Goal: Communication & Community: Connect with others

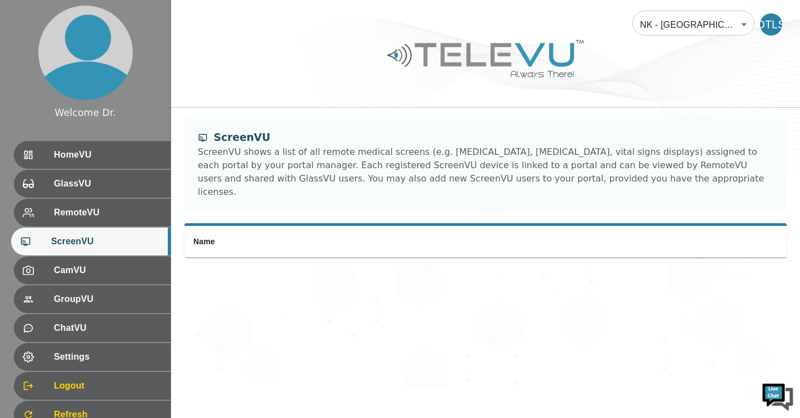
click at [268, 226] on th "Name" at bounding box center [391, 242] width 414 height 32
click at [282, 231] on th "Name" at bounding box center [391, 242] width 414 height 32
click at [274, 232] on th "Name" at bounding box center [391, 242] width 414 height 32
click at [274, 237] on th "Name" at bounding box center [391, 242] width 414 height 32
click at [275, 234] on th "Name" at bounding box center [391, 242] width 414 height 32
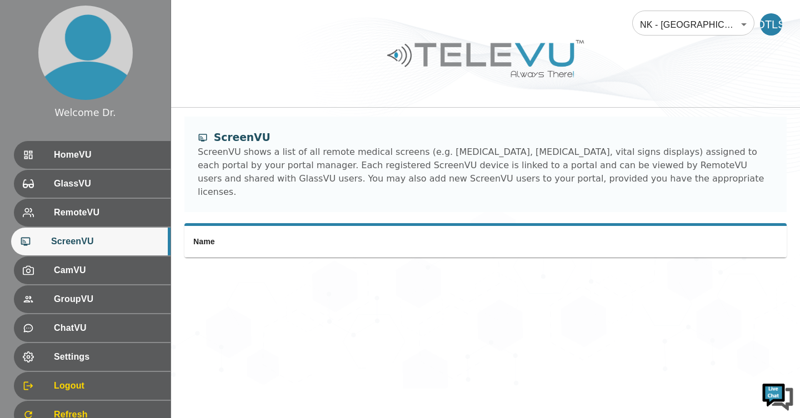
click at [276, 233] on th "Name" at bounding box center [391, 242] width 414 height 32
click at [278, 231] on th "Name" at bounding box center [391, 242] width 414 height 32
click at [156, 269] on div "CamVU" at bounding box center [92, 271] width 157 height 28
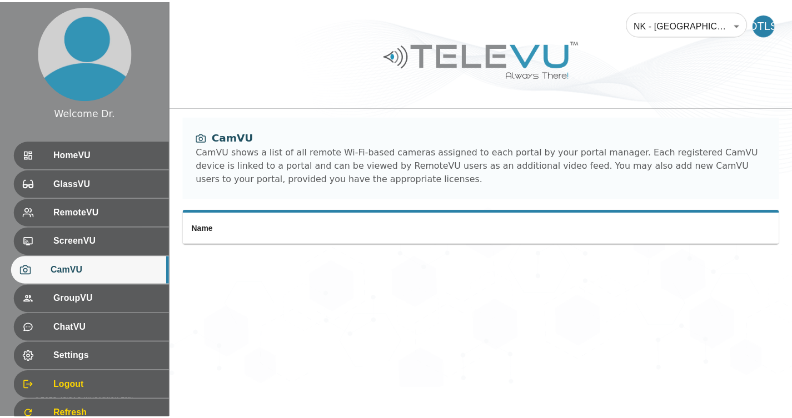
scroll to position [44, 0]
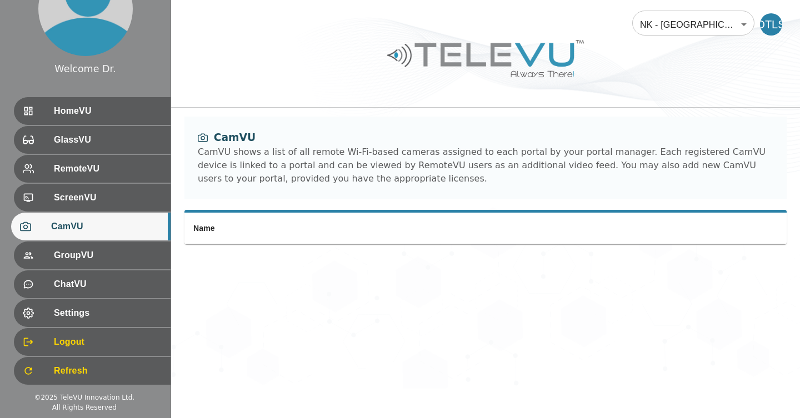
click at [116, 111] on span "HomeVU" at bounding box center [108, 110] width 108 height 13
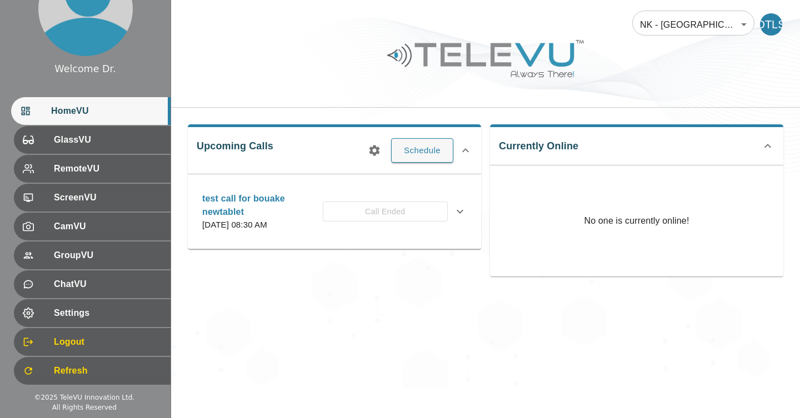
click at [106, 140] on span "GlassVU" at bounding box center [108, 139] width 108 height 13
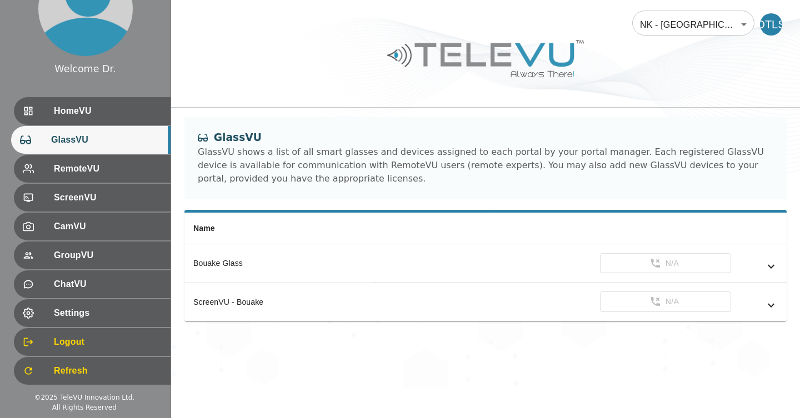
click at [245, 304] on div "ScreenVU - Bouake" at bounding box center [277, 302] width 169 height 11
click at [231, 304] on div "ScreenVU - Bouake" at bounding box center [277, 302] width 169 height 11
click at [766, 321] on td "N/A" at bounding box center [579, 302] width 416 height 39
click at [771, 309] on icon "simple table" at bounding box center [770, 305] width 13 height 13
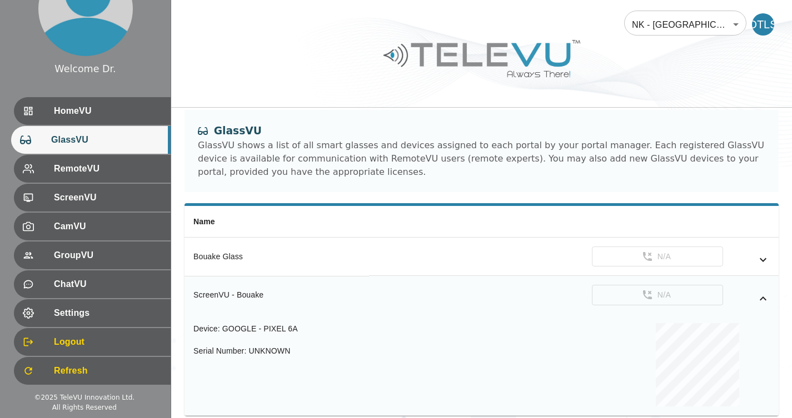
scroll to position [8, 0]
click at [116, 113] on span "HomeVU" at bounding box center [108, 110] width 108 height 13
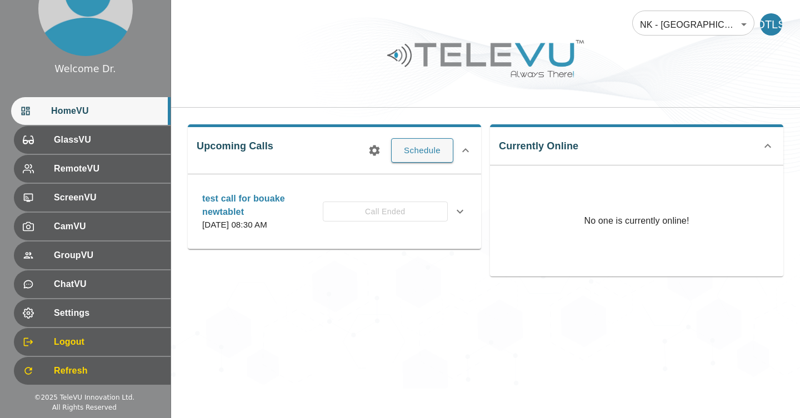
click at [434, 138] on button "Schedule" at bounding box center [422, 150] width 62 height 24
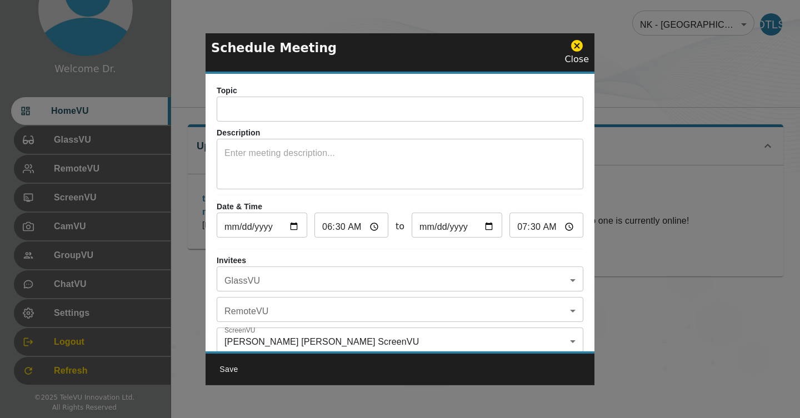
click at [424, 151] on textarea at bounding box center [399, 166] width 351 height 38
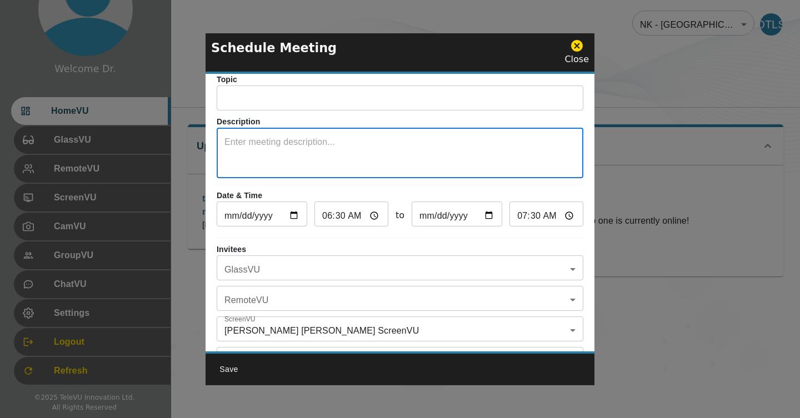
scroll to position [21, 0]
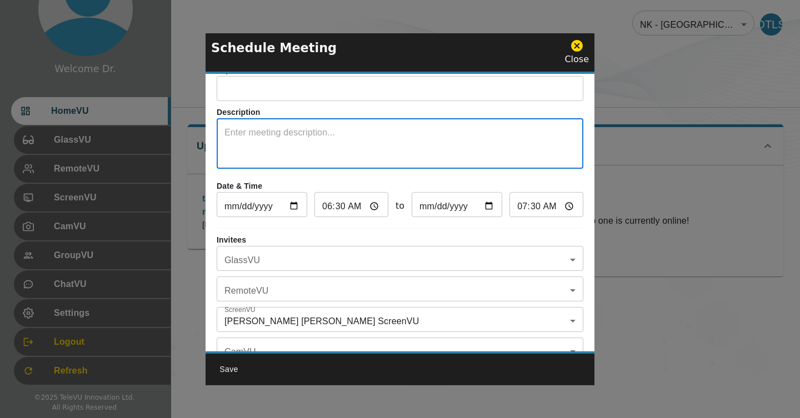
click at [316, 96] on input "text" at bounding box center [400, 90] width 367 height 22
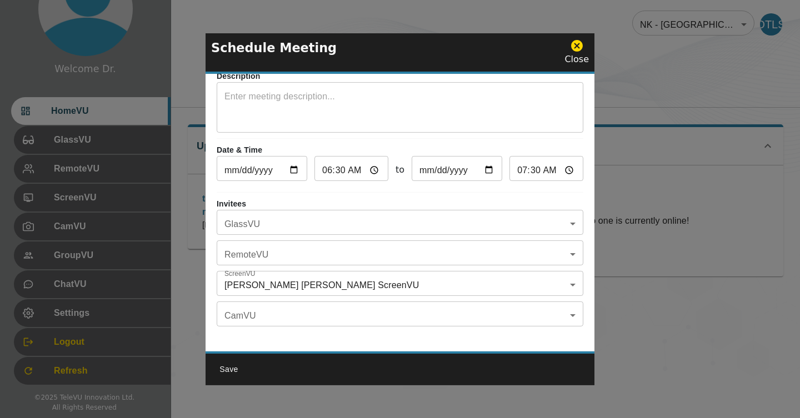
scroll to position [61, 0]
type input "Call"
click at [344, 192] on div "Topic Call ​ Description x ​ Date & Time [DATE] ​ 06:30 ​ to [DATE] ​ 07:30 ​ I…" at bounding box center [400, 213] width 389 height 278
click at [489, 224] on body "Welcome Dr. HomeVU GlassVU RemoteVU ScreenVU CamVU GroupVU ChatVU Settings Logo…" at bounding box center [400, 194] width 800 height 389
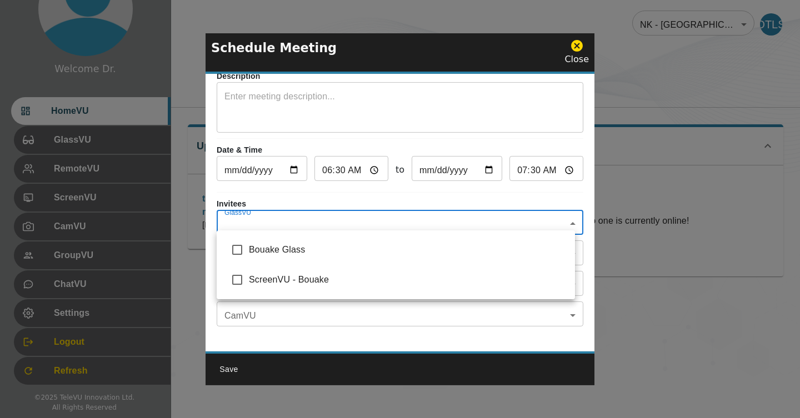
click at [313, 279] on span "ScreenVU - Bouake" at bounding box center [407, 279] width 317 height 13
type input "ScreenVU - Bouake"
checkbox input "true"
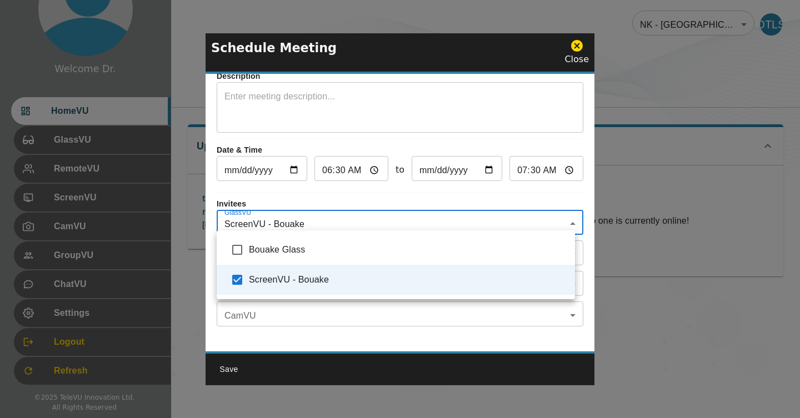
click at [308, 256] on span "Bouake Glass" at bounding box center [407, 249] width 317 height 13
type input "ScreenVU - Bouake,Bouake Glass"
checkbox input "true"
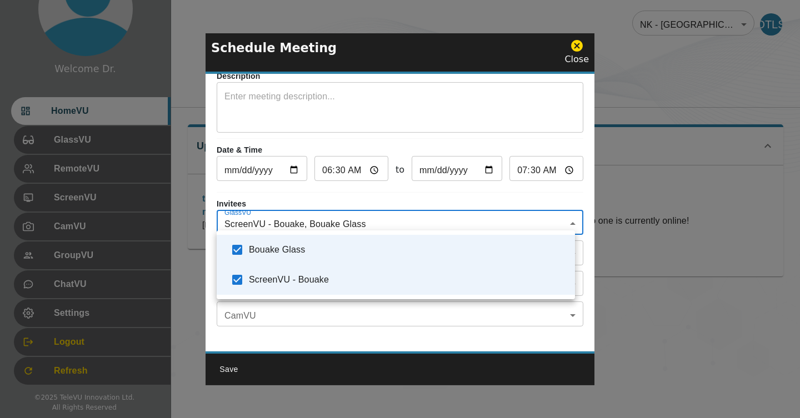
click at [309, 252] on span "Bouake Glass" at bounding box center [407, 249] width 317 height 13
type input "ScreenVU - Bouake"
checkbox input "false"
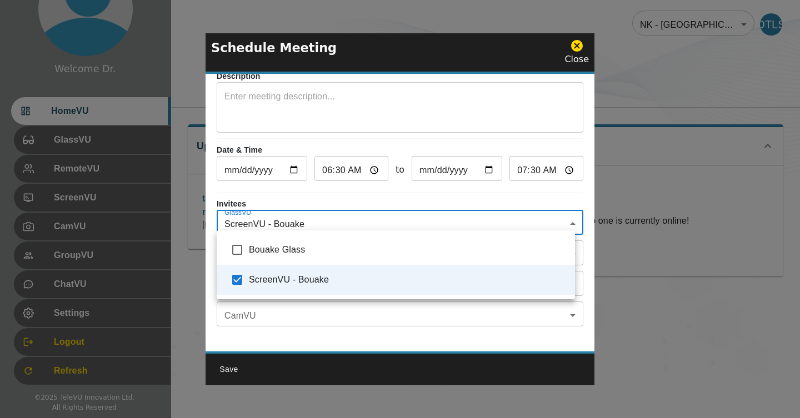
click at [334, 326] on div at bounding box center [400, 209] width 800 height 418
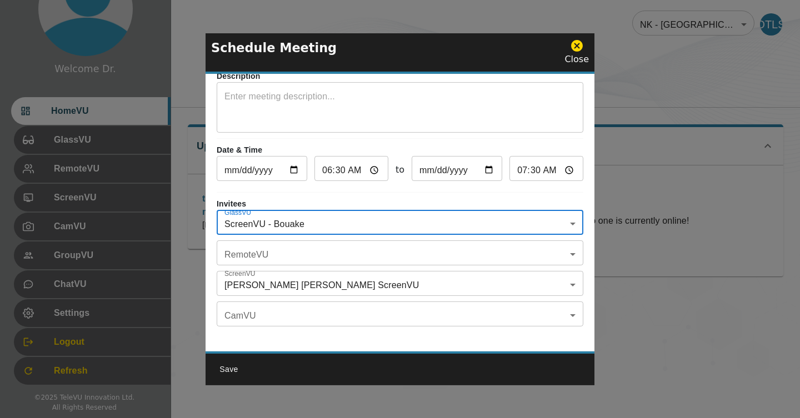
click at [323, 252] on body "Welcome Dr. HomeVU GlassVU RemoteVU ScreenVU CamVU GroupVU ChatVU Settings Logo…" at bounding box center [400, 194] width 800 height 389
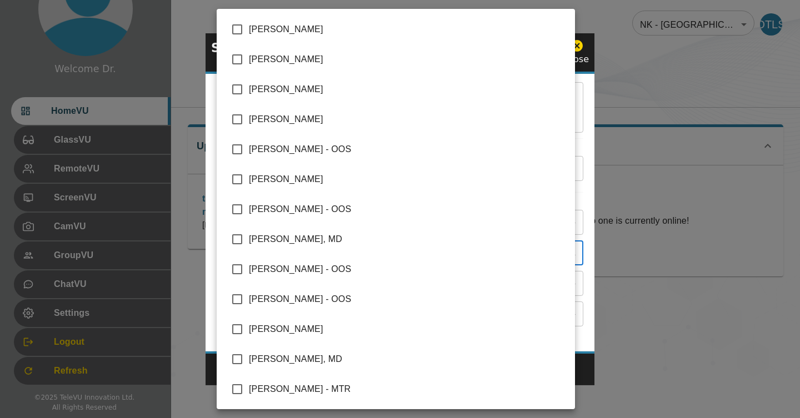
scroll to position [239, 0]
click at [338, 120] on span "[PERSON_NAME]" at bounding box center [407, 119] width 317 height 13
type input "[PERSON_NAME]"
checkbox input "true"
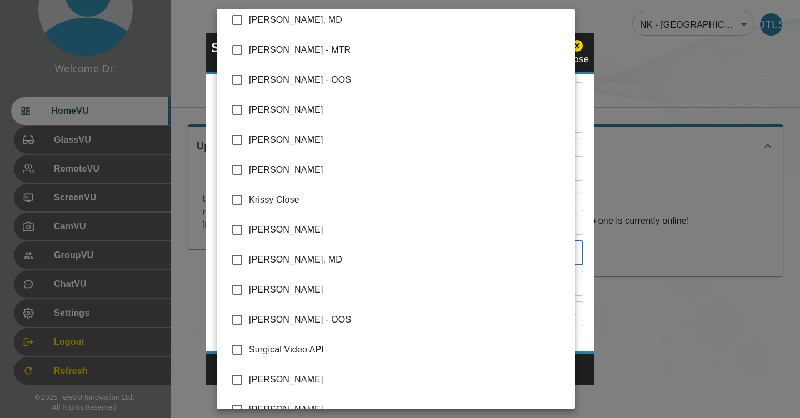
scroll to position [598, 0]
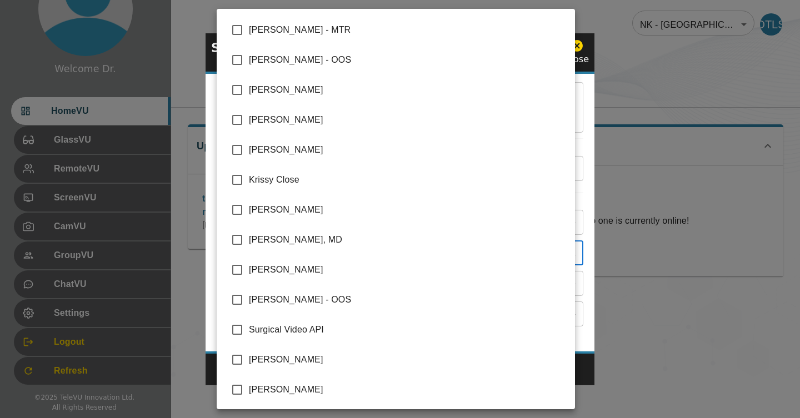
click at [201, 268] on div at bounding box center [400, 209] width 800 height 418
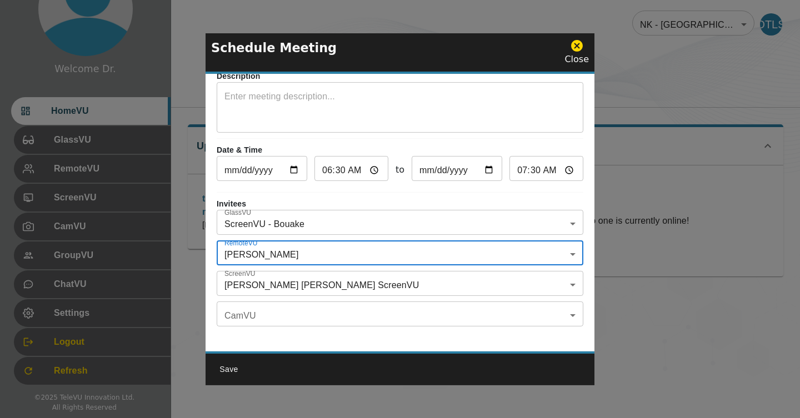
scroll to position [65, 0]
click at [330, 308] on body "Welcome Dr. HomeVU GlassVU RemoteVU ScreenVU CamVU GroupVU ChatVU Settings Logo…" at bounding box center [400, 194] width 800 height 389
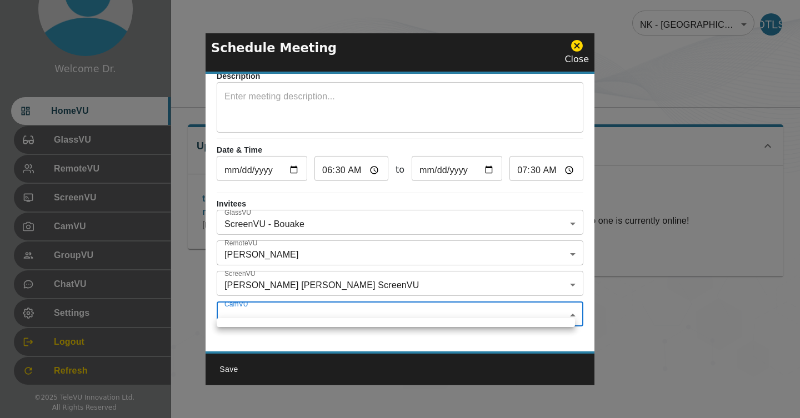
click at [334, 342] on div at bounding box center [400, 209] width 800 height 418
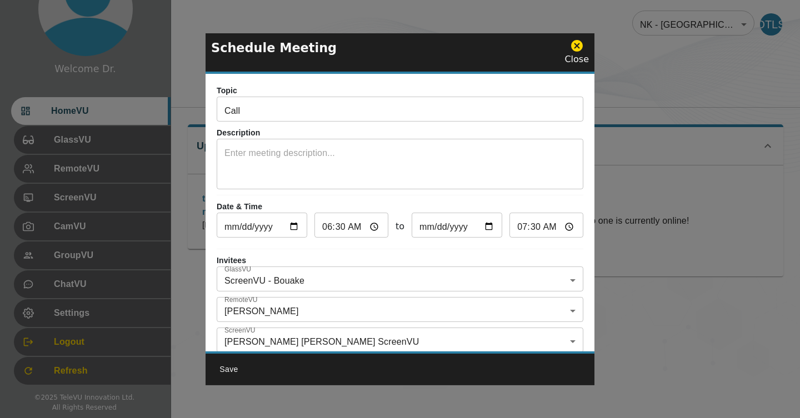
scroll to position [0, 0]
click at [347, 223] on input "06:30" at bounding box center [351, 227] width 74 height 22
click at [333, 229] on input "06:30" at bounding box center [351, 227] width 74 height 22
click at [334, 227] on input "06:30" at bounding box center [351, 227] width 74 height 22
click at [328, 224] on input "06:30" at bounding box center [351, 227] width 74 height 22
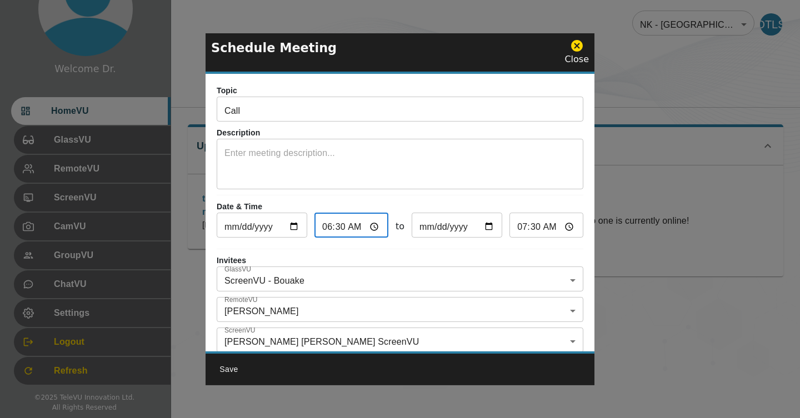
click at [328, 224] on input "06:30" at bounding box center [351, 227] width 74 height 22
click at [427, 228] on input "[DATE]" at bounding box center [457, 227] width 91 height 22
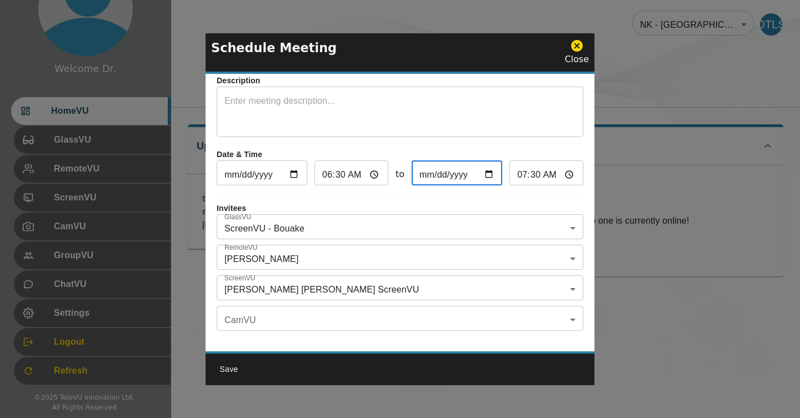
scroll to position [65, 0]
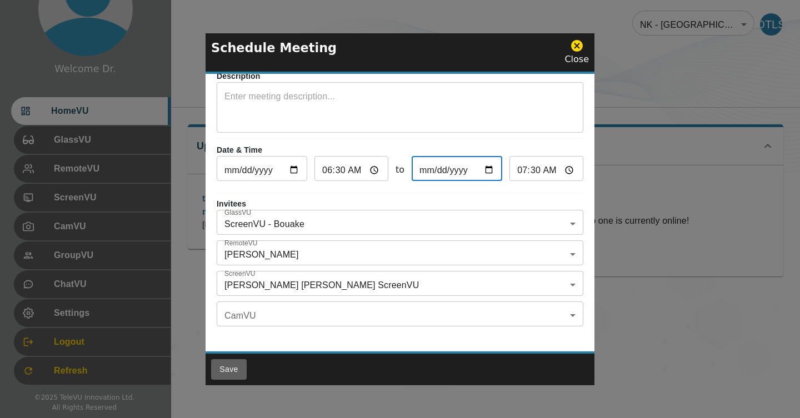
click at [223, 366] on button "Save" at bounding box center [229, 369] width 36 height 21
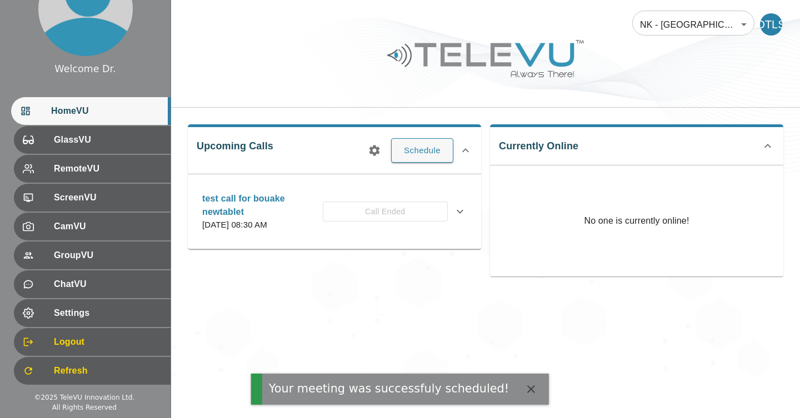
click at [228, 366] on div "NK - [GEOGRAPHIC_DATA] - Bouaké 90 ​ DTLS Upcoming Calls Schedule test call for…" at bounding box center [485, 194] width 629 height 389
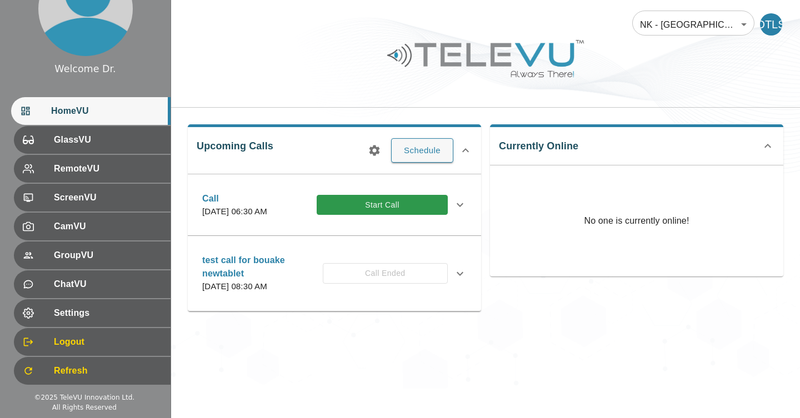
scroll to position [0, 0]
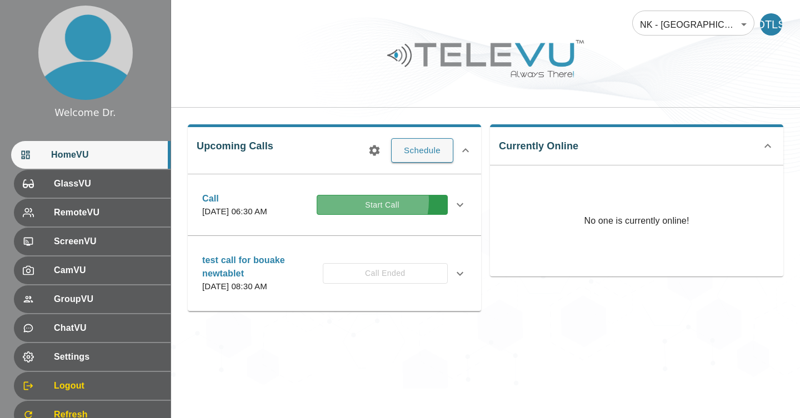
click at [375, 207] on button "Start Call" at bounding box center [382, 205] width 131 height 21
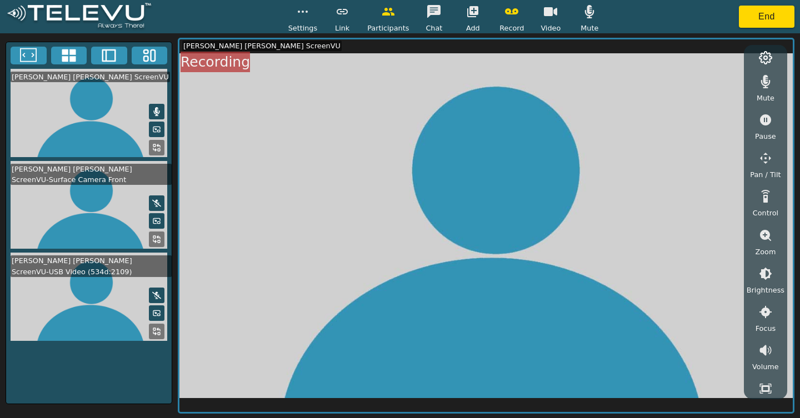
click at [157, 119] on video at bounding box center [89, 113] width 166 height 88
click at [161, 101] on video at bounding box center [89, 113] width 166 height 88
click at [158, 117] on button at bounding box center [157, 112] width 16 height 16
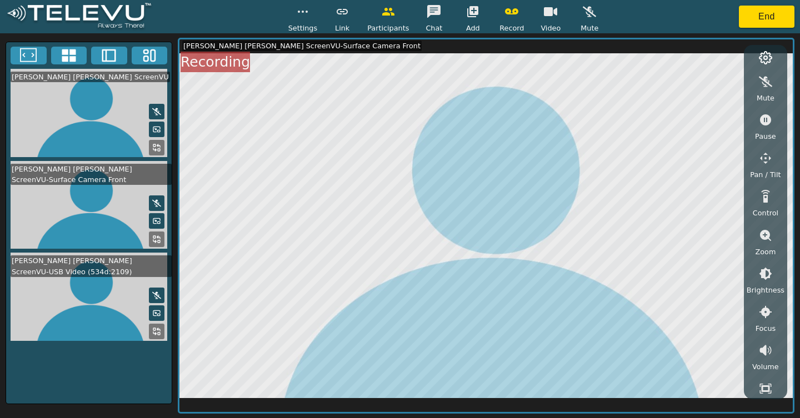
click at [158, 111] on icon at bounding box center [156, 111] width 9 height 9
click at [0, 332] on div "[PERSON_NAME] [PERSON_NAME] ScreenVU [PERSON_NAME] [PERSON_NAME] ScreenVU-Surfa…" at bounding box center [400, 225] width 800 height 385
click at [121, 124] on video at bounding box center [89, 113] width 166 height 88
click at [115, 124] on video at bounding box center [89, 113] width 166 height 88
click at [118, 122] on video at bounding box center [89, 113] width 166 height 88
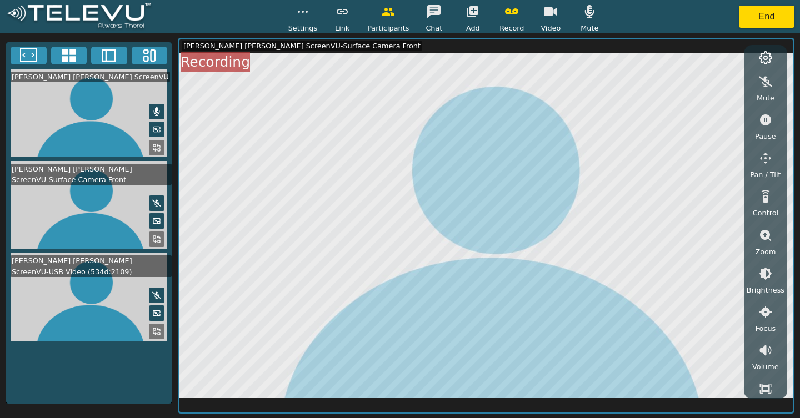
click at [158, 118] on button at bounding box center [157, 112] width 16 height 16
click at [164, 112] on video at bounding box center [89, 113] width 166 height 88
click at [157, 111] on icon at bounding box center [156, 111] width 9 height 9
click at [156, 133] on button at bounding box center [157, 130] width 16 height 16
click at [158, 130] on icon at bounding box center [156, 129] width 9 height 9
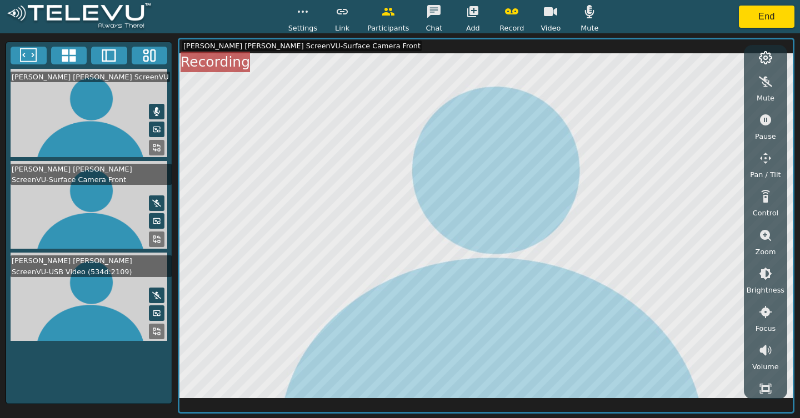
click at [159, 137] on video at bounding box center [89, 113] width 166 height 88
click at [159, 131] on rect at bounding box center [158, 131] width 3 height 2
click at [159, 149] on icon at bounding box center [156, 147] width 9 height 9
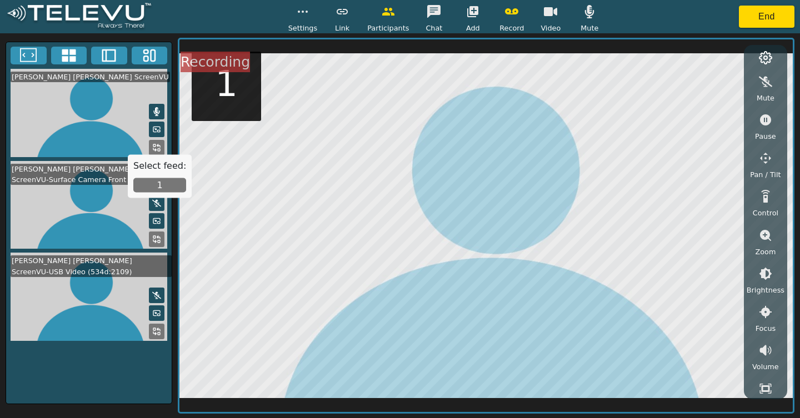
click at [159, 186] on button "1" at bounding box center [159, 185] width 53 height 14
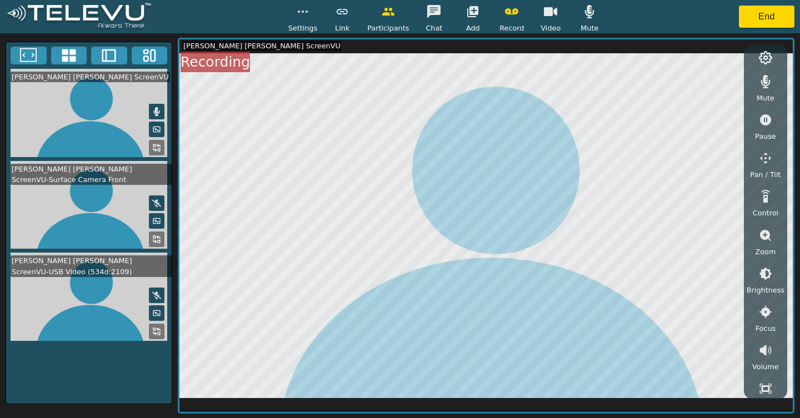
click at [158, 145] on icon at bounding box center [158, 145] width 3 height 3
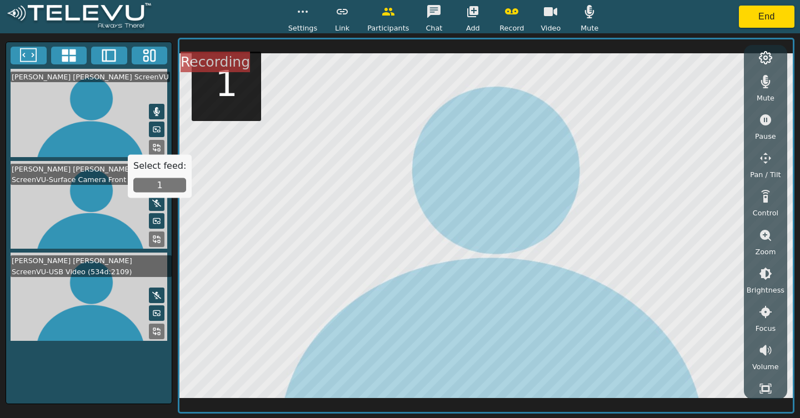
click at [113, 119] on video at bounding box center [89, 113] width 166 height 88
click at [114, 116] on video at bounding box center [89, 113] width 166 height 88
click at [105, 126] on video at bounding box center [89, 113] width 166 height 88
click at [56, 62] on button at bounding box center [69, 56] width 36 height 18
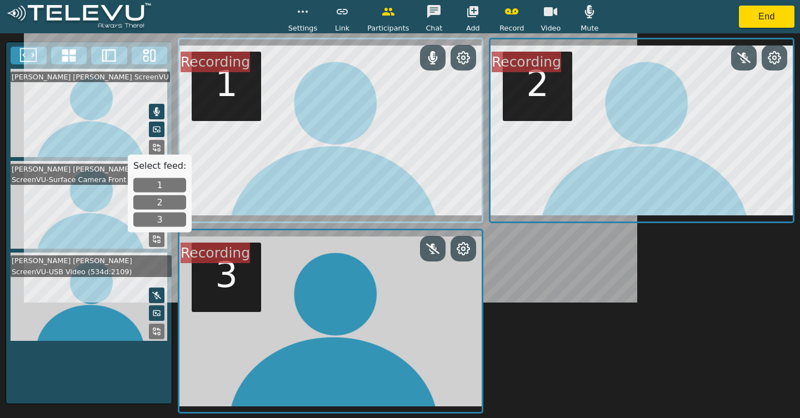
click at [437, 66] on button at bounding box center [433, 58] width 26 height 26
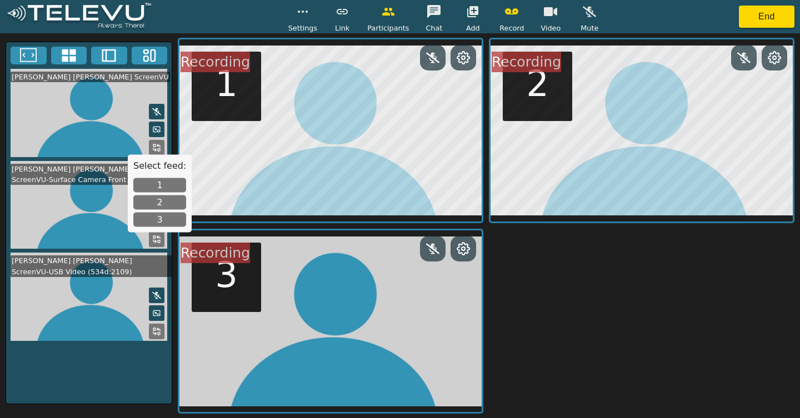
click at [778, 52] on icon at bounding box center [774, 57] width 13 height 13
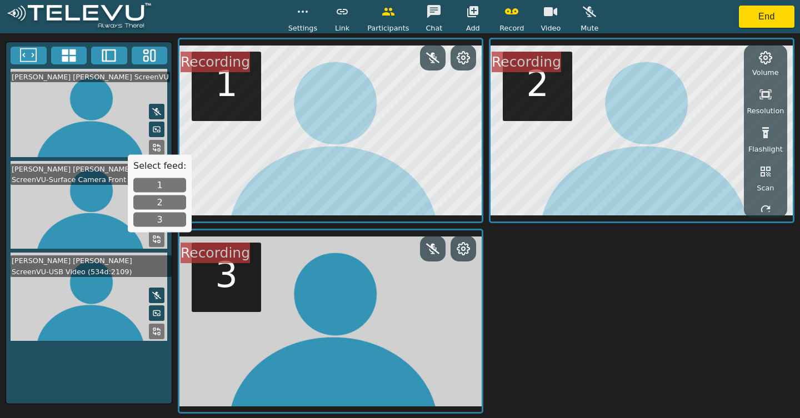
scroll to position [314, 0]
click at [689, 302] on div "Recording 1 Mute Pause Pan / Tilt Control Zoom Brightness Focus Volume Resoluti…" at bounding box center [486, 226] width 617 height 377
click at [74, 311] on video at bounding box center [89, 297] width 166 height 88
click at [65, 312] on video at bounding box center [89, 297] width 166 height 88
click at [66, 302] on video at bounding box center [89, 297] width 166 height 88
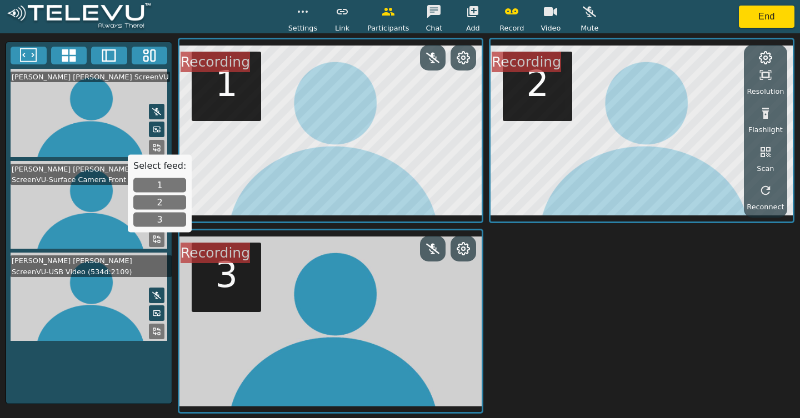
click at [62, 303] on video at bounding box center [89, 297] width 166 height 88
click at [64, 290] on video at bounding box center [89, 297] width 166 height 88
click at [67, 305] on video at bounding box center [89, 297] width 166 height 88
click at [69, 301] on video at bounding box center [89, 297] width 166 height 88
click at [69, 297] on video at bounding box center [89, 297] width 166 height 88
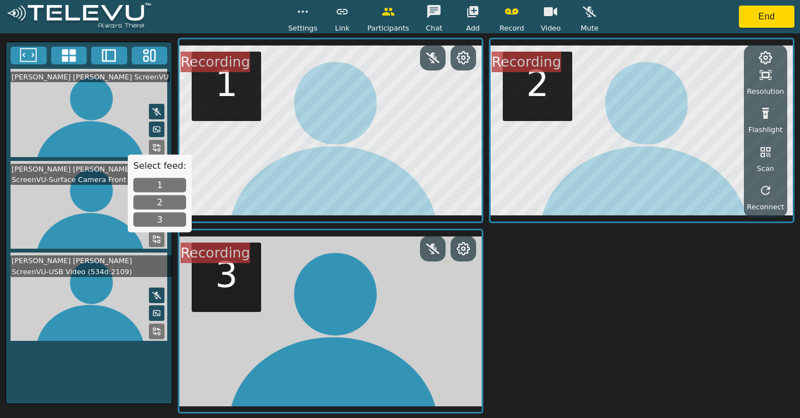
click at [69, 297] on video at bounding box center [89, 297] width 166 height 88
click at [75, 316] on video at bounding box center [89, 297] width 166 height 88
click at [77, 306] on video at bounding box center [89, 297] width 166 height 88
click at [158, 302] on video at bounding box center [89, 297] width 166 height 88
click at [154, 293] on icon at bounding box center [156, 295] width 9 height 9
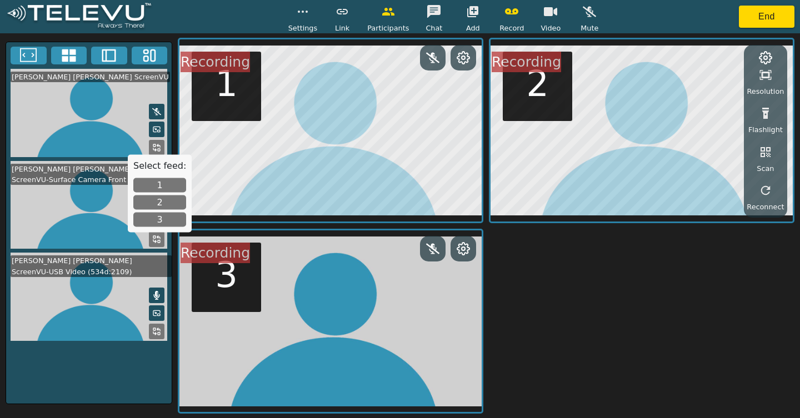
click at [107, 304] on video at bounding box center [89, 297] width 166 height 88
click at [101, 296] on video at bounding box center [89, 297] width 166 height 88
click at [101, 303] on video at bounding box center [89, 297] width 166 height 88
click at [157, 319] on video at bounding box center [89, 297] width 166 height 88
click at [158, 309] on icon at bounding box center [156, 313] width 9 height 9
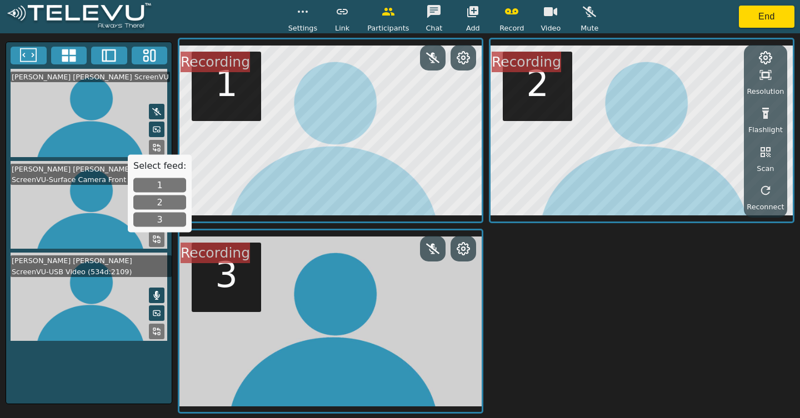
click at [82, 309] on video at bounding box center [89, 297] width 166 height 88
click at [103, 301] on video at bounding box center [89, 297] width 166 height 88
click at [105, 297] on video at bounding box center [89, 297] width 166 height 88
click at [159, 314] on rect at bounding box center [158, 315] width 3 height 2
click at [464, 62] on icon at bounding box center [463, 58] width 12 height 12
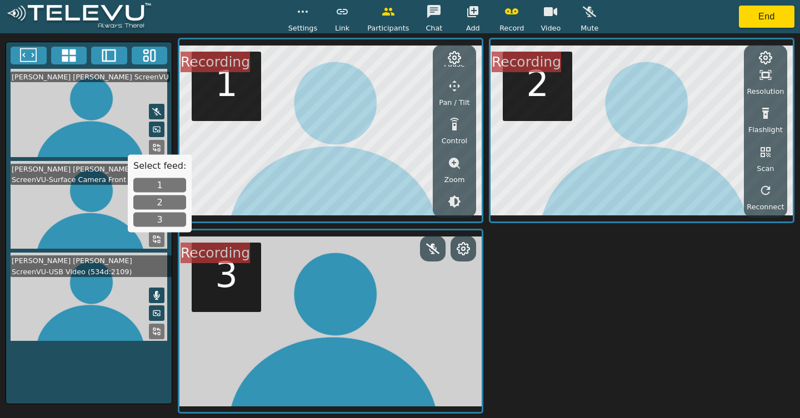
scroll to position [81, 0]
click at [551, 293] on div "Mute Pause Pan / Tilt Control Zoom Brightness Focus Volume Resolution Flashligh…" at bounding box center [486, 226] width 617 height 377
click at [89, 289] on video at bounding box center [89, 297] width 166 height 88
click at [97, 300] on video at bounding box center [89, 297] width 166 height 88
click at [97, 299] on video at bounding box center [89, 297] width 166 height 88
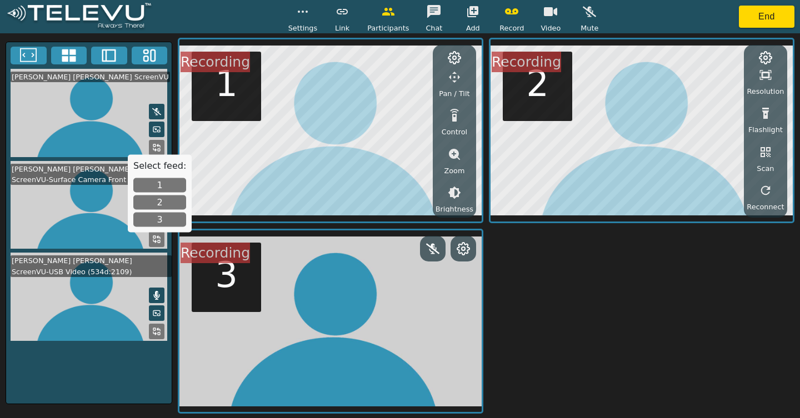
click at [156, 221] on button "3" at bounding box center [159, 220] width 53 height 14
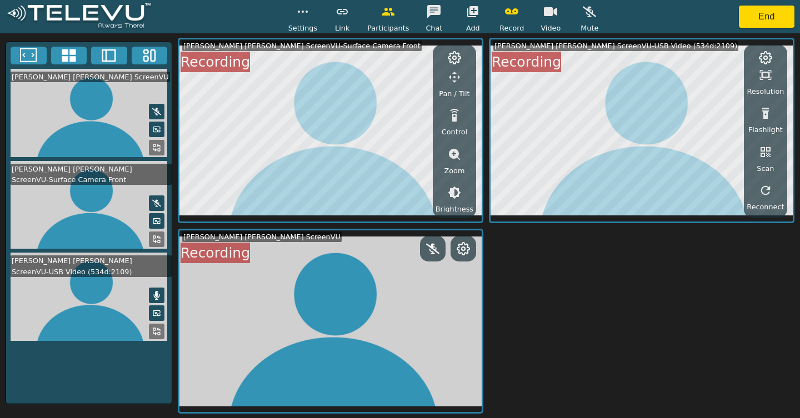
click at [123, 297] on video at bounding box center [89, 297] width 166 height 88
click at [112, 301] on video at bounding box center [89, 297] width 166 height 88
click at [114, 295] on video at bounding box center [89, 297] width 166 height 88
click at [163, 257] on div "[PERSON_NAME] [PERSON_NAME] ScreenVU-USB Video (534d:2109)" at bounding box center [91, 266] width 161 height 21
click at [126, 317] on video at bounding box center [89, 297] width 166 height 88
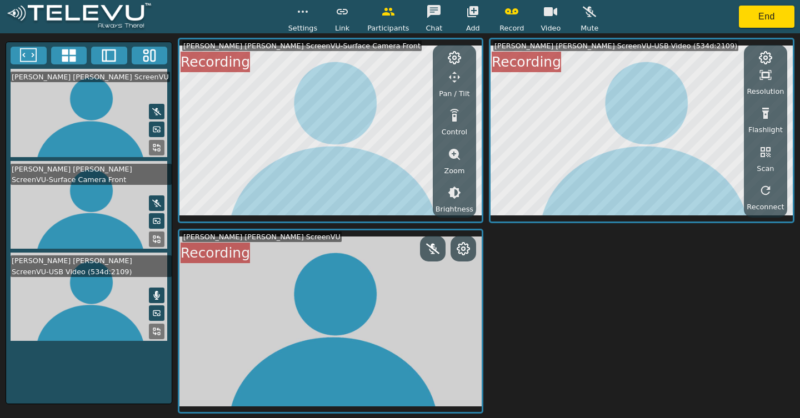
click at [158, 330] on icon at bounding box center [156, 331] width 9 height 9
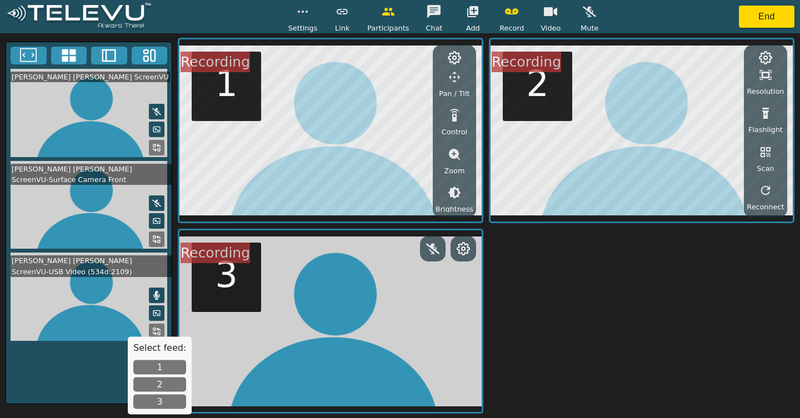
click at [163, 366] on button "1" at bounding box center [159, 368] width 53 height 14
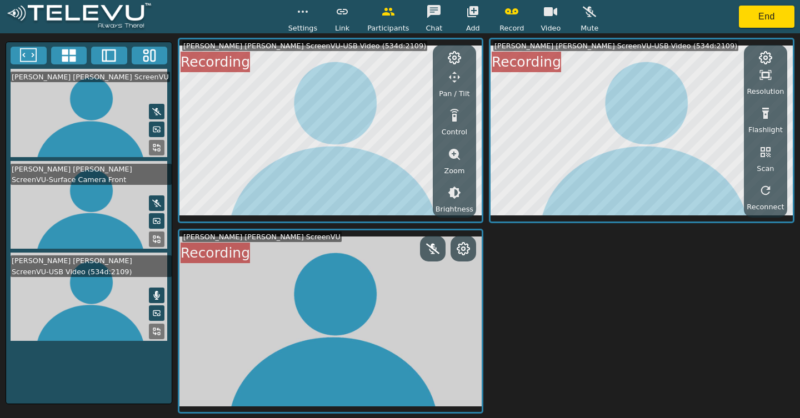
click at [149, 372] on div "[PERSON_NAME] [PERSON_NAME] ScreenVU [PERSON_NAME] [PERSON_NAME] ScreenVU-Surfa…" at bounding box center [89, 223] width 167 height 363
click at [108, 303] on video at bounding box center [89, 297] width 166 height 88
click at [102, 306] on video at bounding box center [89, 297] width 166 height 88
click at [77, 60] on button at bounding box center [69, 56] width 36 height 18
click at [74, 58] on icon at bounding box center [69, 55] width 14 height 13
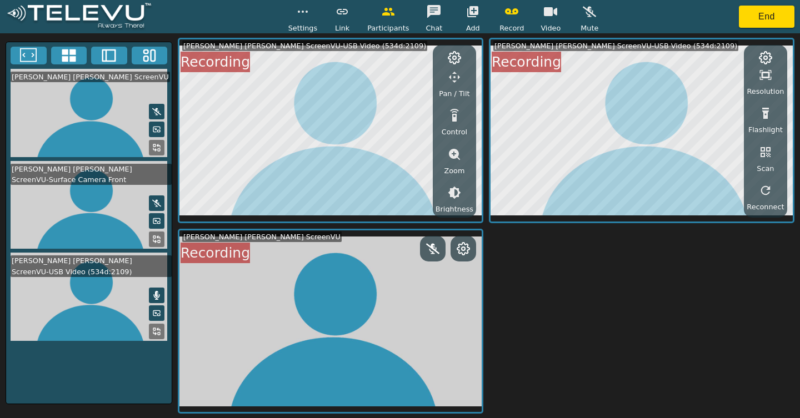
click at [24, 59] on icon at bounding box center [28, 55] width 17 height 17
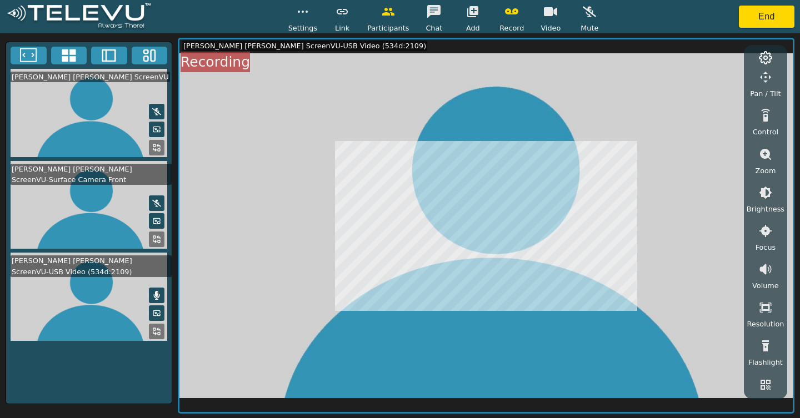
click at [93, 263] on div "[PERSON_NAME] [PERSON_NAME] ScreenVU-USB Video (534d:2109)" at bounding box center [91, 266] width 161 height 21
click at [90, 297] on video at bounding box center [89, 297] width 166 height 88
click at [87, 307] on video at bounding box center [89, 297] width 166 height 88
click at [88, 311] on video at bounding box center [89, 297] width 166 height 88
click at [86, 298] on video at bounding box center [89, 297] width 166 height 88
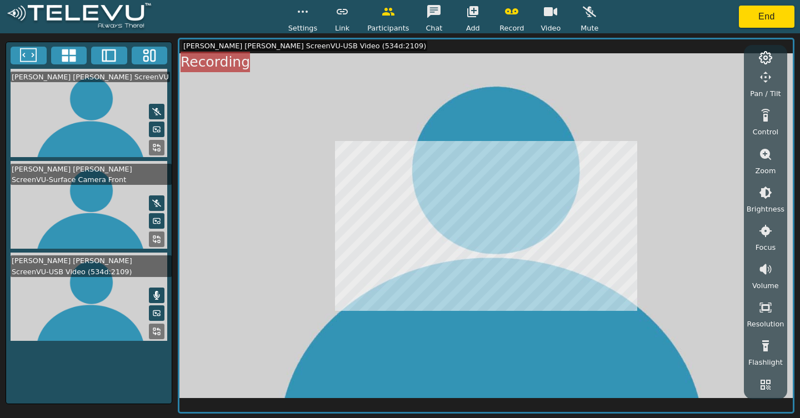
click at [85, 307] on video at bounding box center [89, 297] width 166 height 88
click at [58, 113] on video at bounding box center [89, 113] width 166 height 88
click at [68, 56] on icon at bounding box center [69, 55] width 17 height 17
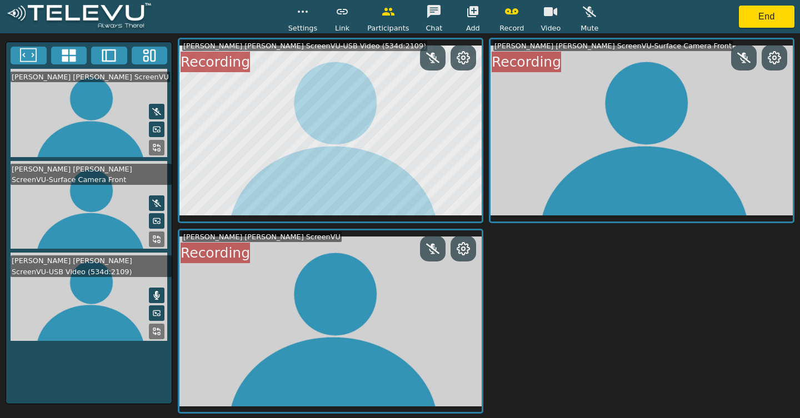
click at [32, 62] on icon at bounding box center [28, 55] width 17 height 17
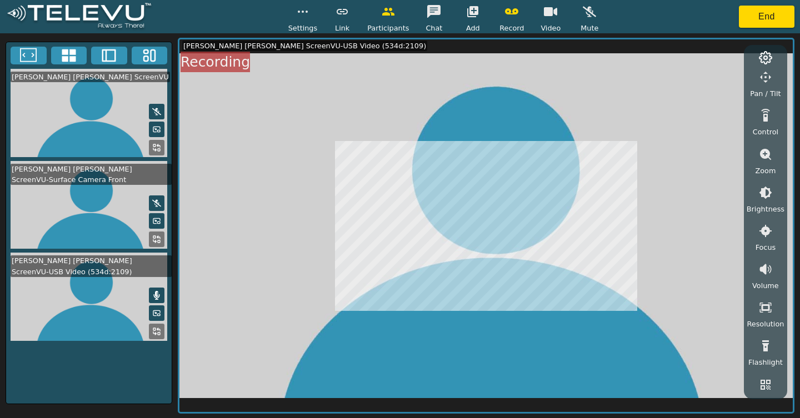
click at [113, 59] on icon at bounding box center [109, 55] width 17 height 17
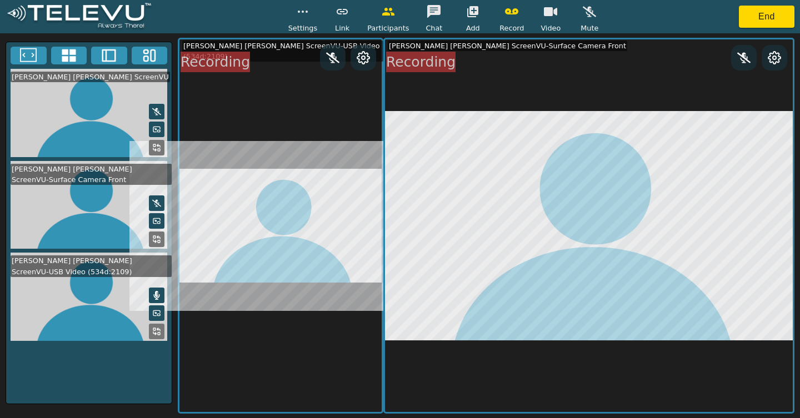
click at [154, 61] on rect at bounding box center [153, 55] width 4 height 11
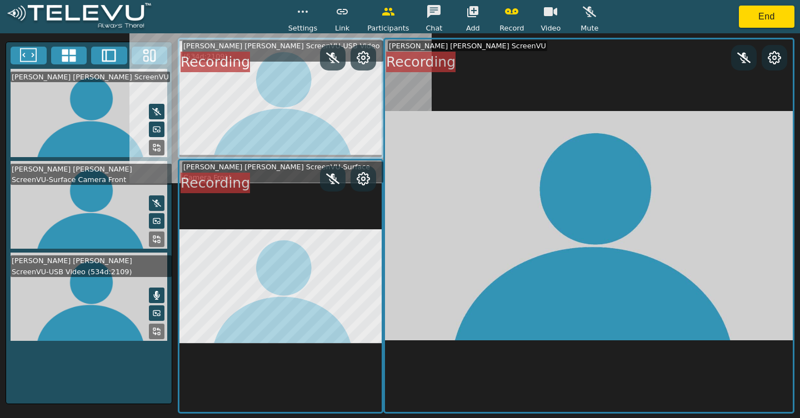
click at [116, 59] on icon at bounding box center [109, 55] width 14 height 13
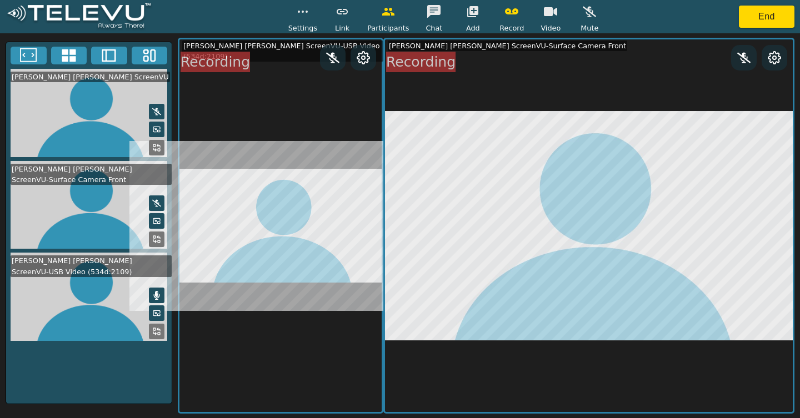
click at [73, 62] on icon at bounding box center [69, 55] width 17 height 17
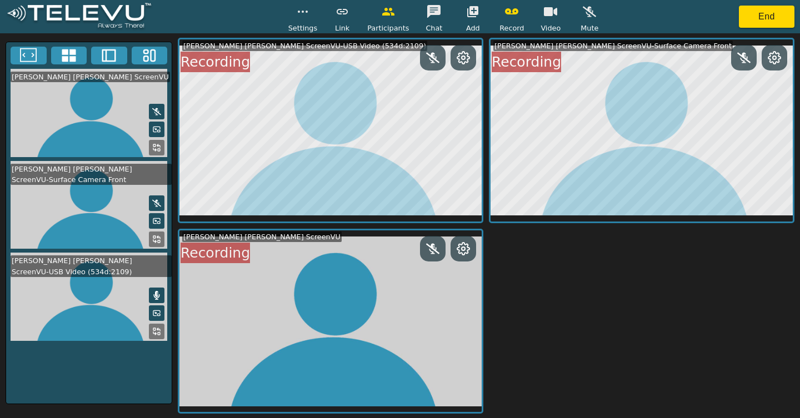
click at [26, 58] on icon at bounding box center [28, 55] width 17 height 17
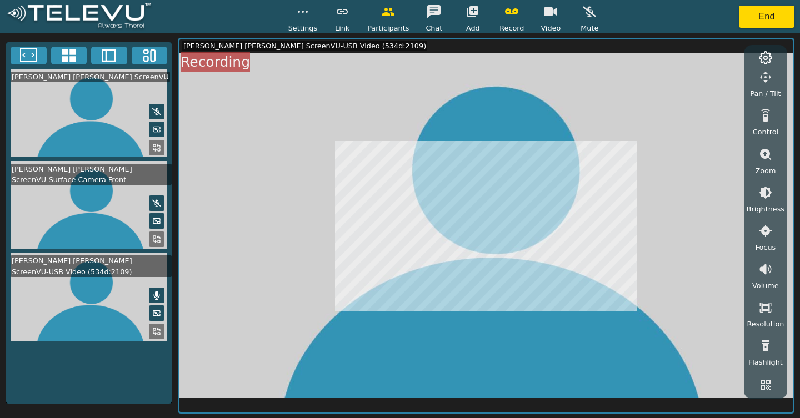
click at [80, 300] on video at bounding box center [89, 297] width 166 height 88
click at [80, 302] on video at bounding box center [89, 297] width 166 height 88
click at [104, 294] on video at bounding box center [89, 297] width 166 height 88
click at [104, 312] on video at bounding box center [89, 297] width 166 height 88
click at [106, 319] on video at bounding box center [89, 297] width 166 height 88
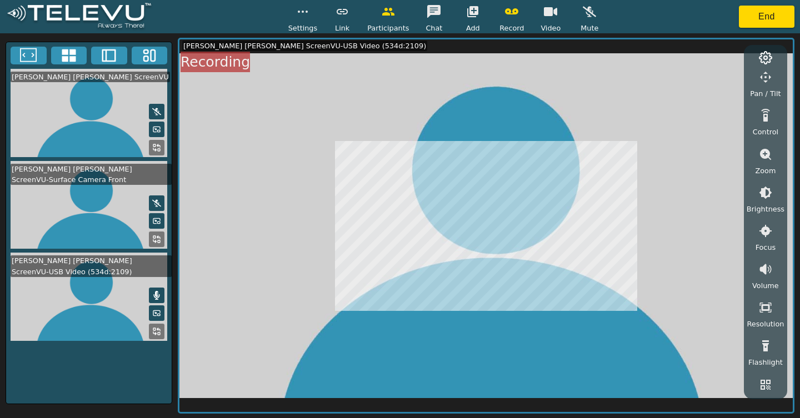
click at [92, 312] on video at bounding box center [89, 297] width 166 height 88
click at [90, 316] on video at bounding box center [89, 297] width 166 height 88
click at [541, 42] on video at bounding box center [485, 225] width 613 height 373
click at [553, 21] on button "button" at bounding box center [551, 12] width 28 height 22
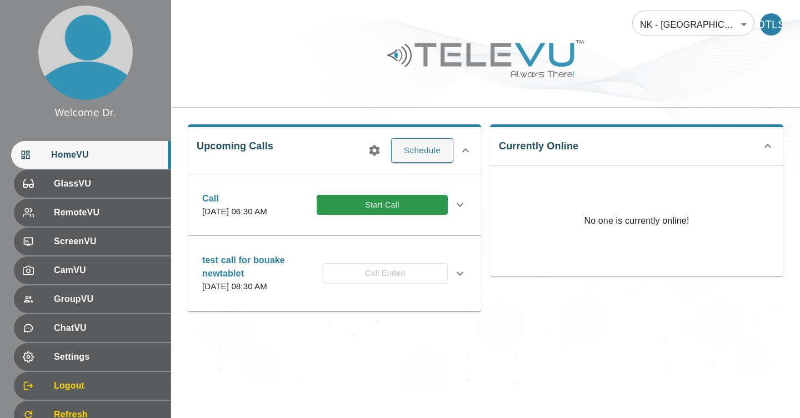
click at [347, 216] on button "Start Call" at bounding box center [382, 205] width 131 height 21
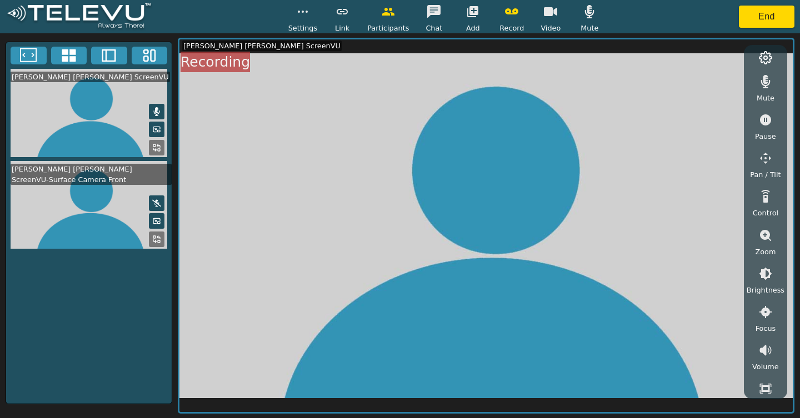
click at [67, 125] on video at bounding box center [89, 113] width 166 height 88
click at [62, 122] on video at bounding box center [89, 113] width 166 height 88
click at [58, 121] on video at bounding box center [89, 113] width 166 height 88
click at [59, 123] on video at bounding box center [89, 113] width 166 height 88
click at [64, 123] on video at bounding box center [89, 113] width 166 height 88
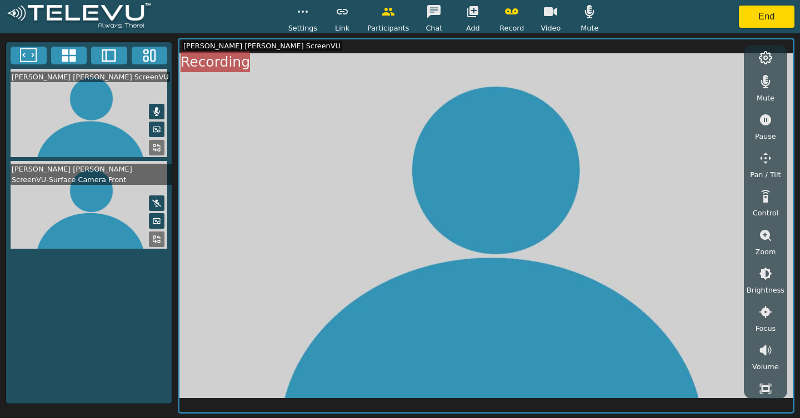
click at [65, 122] on video at bounding box center [89, 113] width 166 height 88
click at [138, 405] on div "[PERSON_NAME] [PERSON_NAME] ScreenVU [PERSON_NAME] [PERSON_NAME] ScreenVU-Surfa…" at bounding box center [89, 229] width 167 height 374
click at [149, 397] on div "[PERSON_NAME] [PERSON_NAME] ScreenVU [PERSON_NAME] [PERSON_NAME] ScreenVU-Surfa…" at bounding box center [89, 223] width 167 height 363
click at [109, 351] on div "[PERSON_NAME] [PERSON_NAME] ScreenVU [PERSON_NAME] [PERSON_NAME] ScreenVU-Surfa…" at bounding box center [89, 223] width 167 height 363
click at [105, 352] on div "[PERSON_NAME] [PERSON_NAME] ScreenVU [PERSON_NAME] [PERSON_NAME] ScreenVU-Surfa…" at bounding box center [89, 223] width 167 height 363
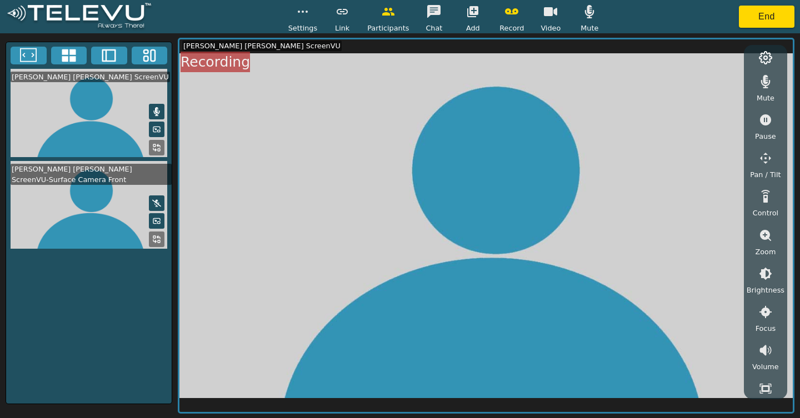
click at [104, 356] on div "[PERSON_NAME] [PERSON_NAME] ScreenVU [PERSON_NAME] [PERSON_NAME] ScreenVU-Surfa…" at bounding box center [89, 223] width 167 height 363
click at [318, 17] on div "Settings" at bounding box center [302, 17] width 29 height 33
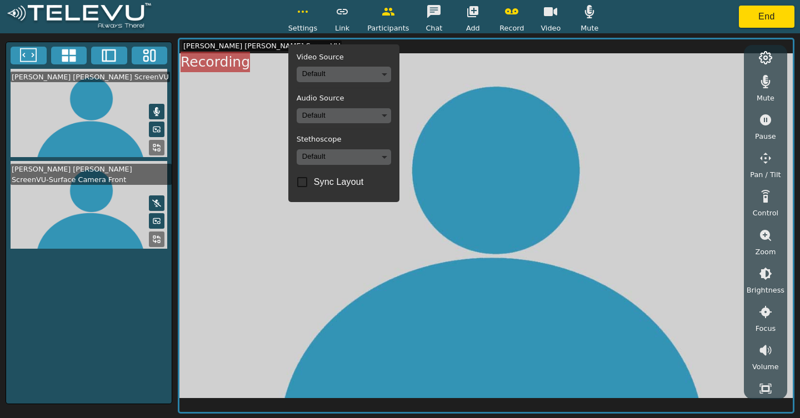
click at [291, 281] on video at bounding box center [485, 225] width 613 height 373
click at [301, 209] on video at bounding box center [485, 225] width 613 height 373
click at [334, 238] on video at bounding box center [485, 225] width 613 height 373
click at [551, 4] on button "button" at bounding box center [551, 12] width 28 height 22
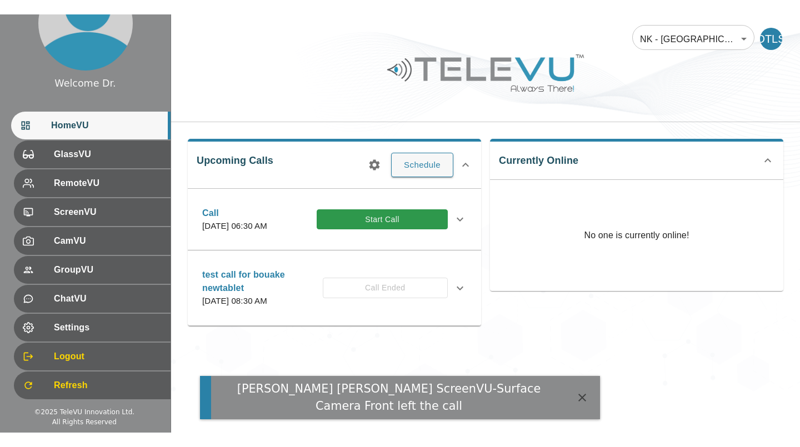
scroll to position [39, 0]
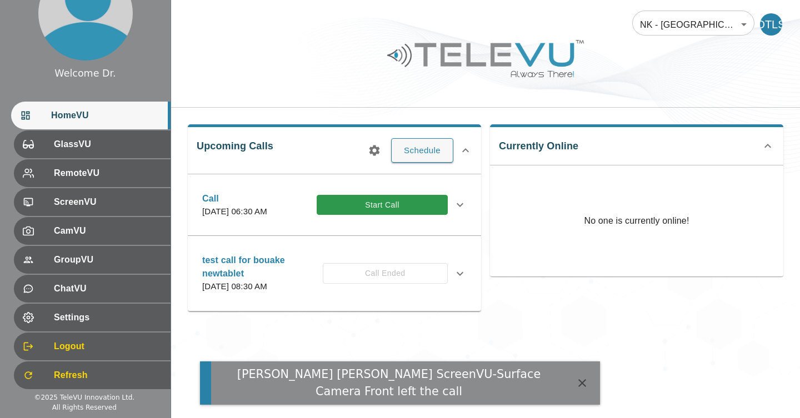
click at [114, 203] on span "ScreenVU" at bounding box center [108, 202] width 108 height 13
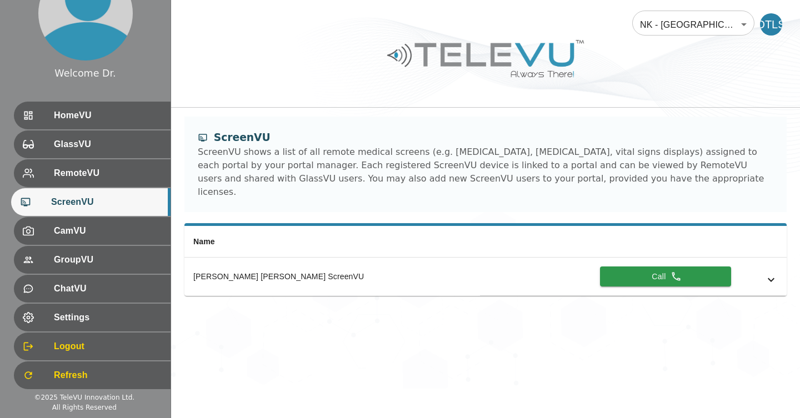
click at [626, 267] on button "Call" at bounding box center [665, 277] width 131 height 21
click at [642, 269] on button "Calling" at bounding box center [665, 277] width 131 height 21
click at [634, 269] on button "Calling" at bounding box center [665, 277] width 131 height 21
click at [122, 233] on span "CamVU" at bounding box center [108, 230] width 108 height 13
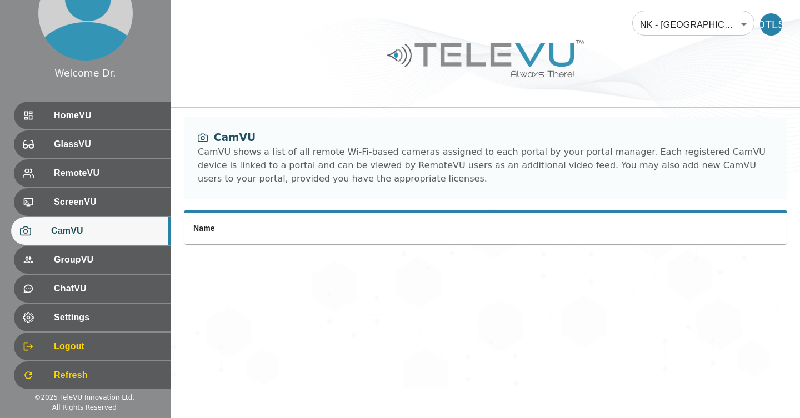
click at [123, 209] on div "ScreenVU" at bounding box center [92, 202] width 157 height 28
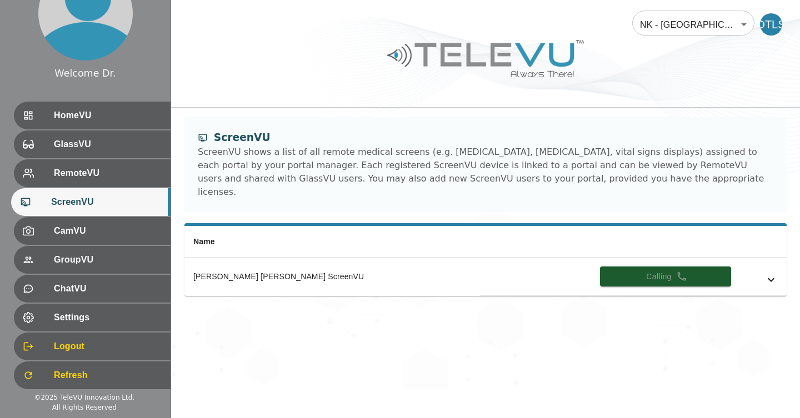
click at [121, 125] on div "HomeVU" at bounding box center [92, 116] width 157 height 28
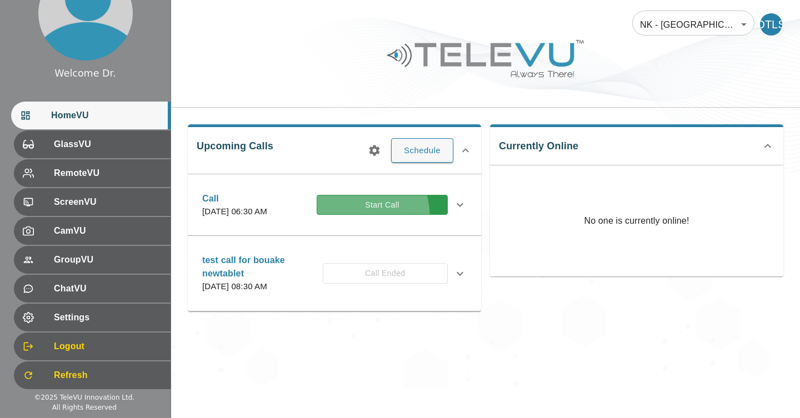
click at [344, 216] on button "Start Call" at bounding box center [382, 205] width 131 height 21
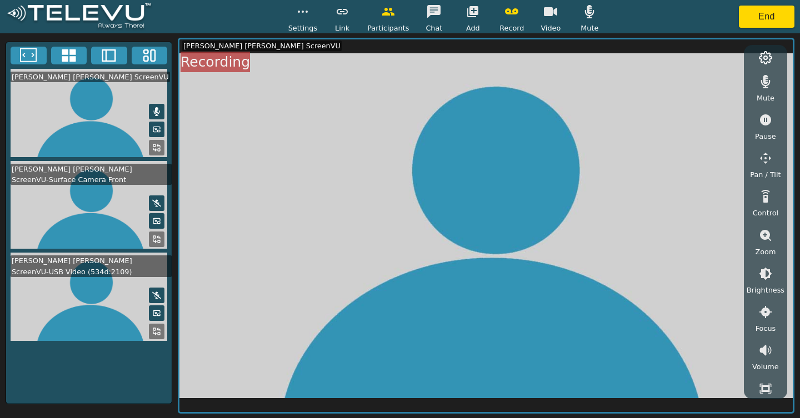
click at [67, 297] on video at bounding box center [89, 297] width 166 height 88
click at [96, 311] on video at bounding box center [89, 297] width 166 height 88
click at [88, 307] on video at bounding box center [89, 297] width 166 height 88
click at [87, 306] on video at bounding box center [89, 297] width 166 height 88
click at [69, 314] on video at bounding box center [89, 297] width 166 height 88
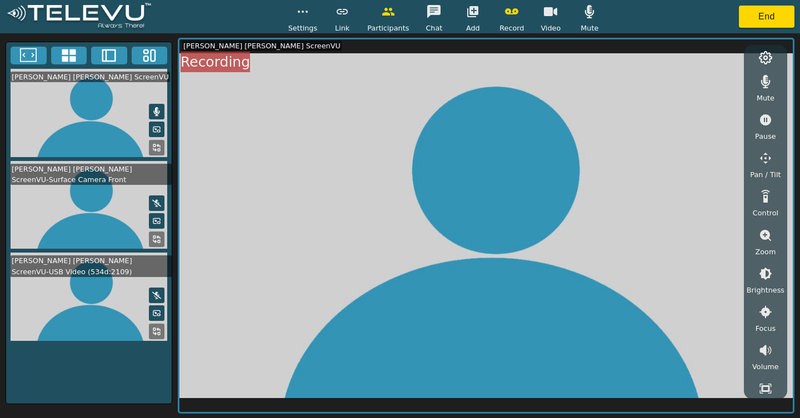
click at [96, 292] on video at bounding box center [89, 297] width 166 height 88
click at [99, 309] on video at bounding box center [89, 297] width 166 height 88
click at [155, 295] on icon at bounding box center [156, 295] width 9 height 9
click at [92, 311] on video at bounding box center [89, 297] width 166 height 88
click at [159, 331] on icon at bounding box center [156, 331] width 9 height 9
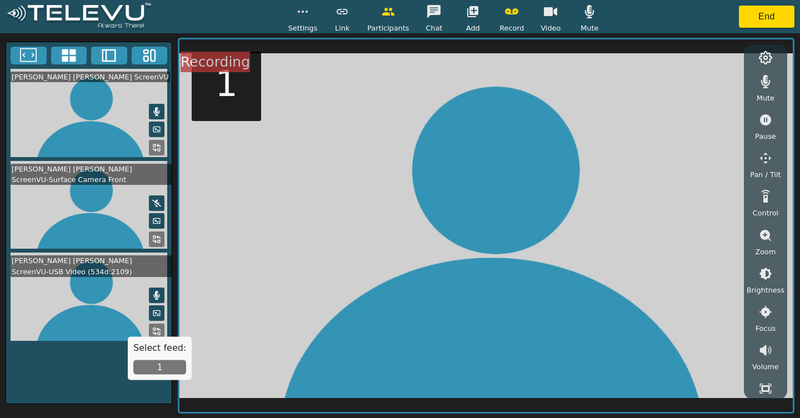
click at [144, 369] on button "1" at bounding box center [159, 368] width 53 height 14
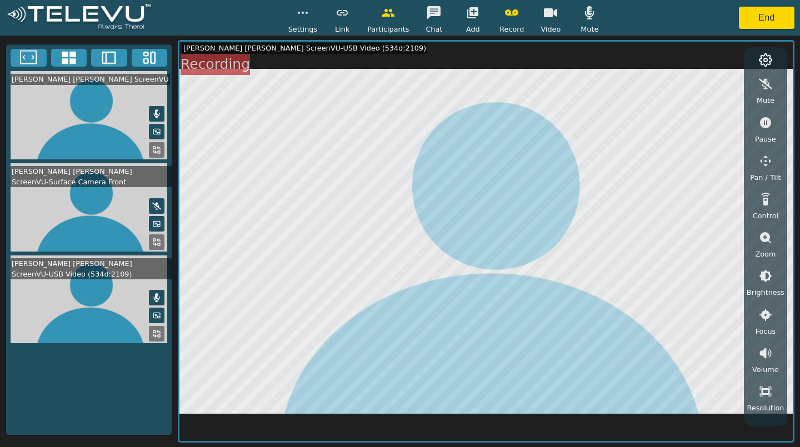
click at [755, 24] on button "End" at bounding box center [767, 18] width 56 height 22
